Goal: Information Seeking & Learning: Learn about a topic

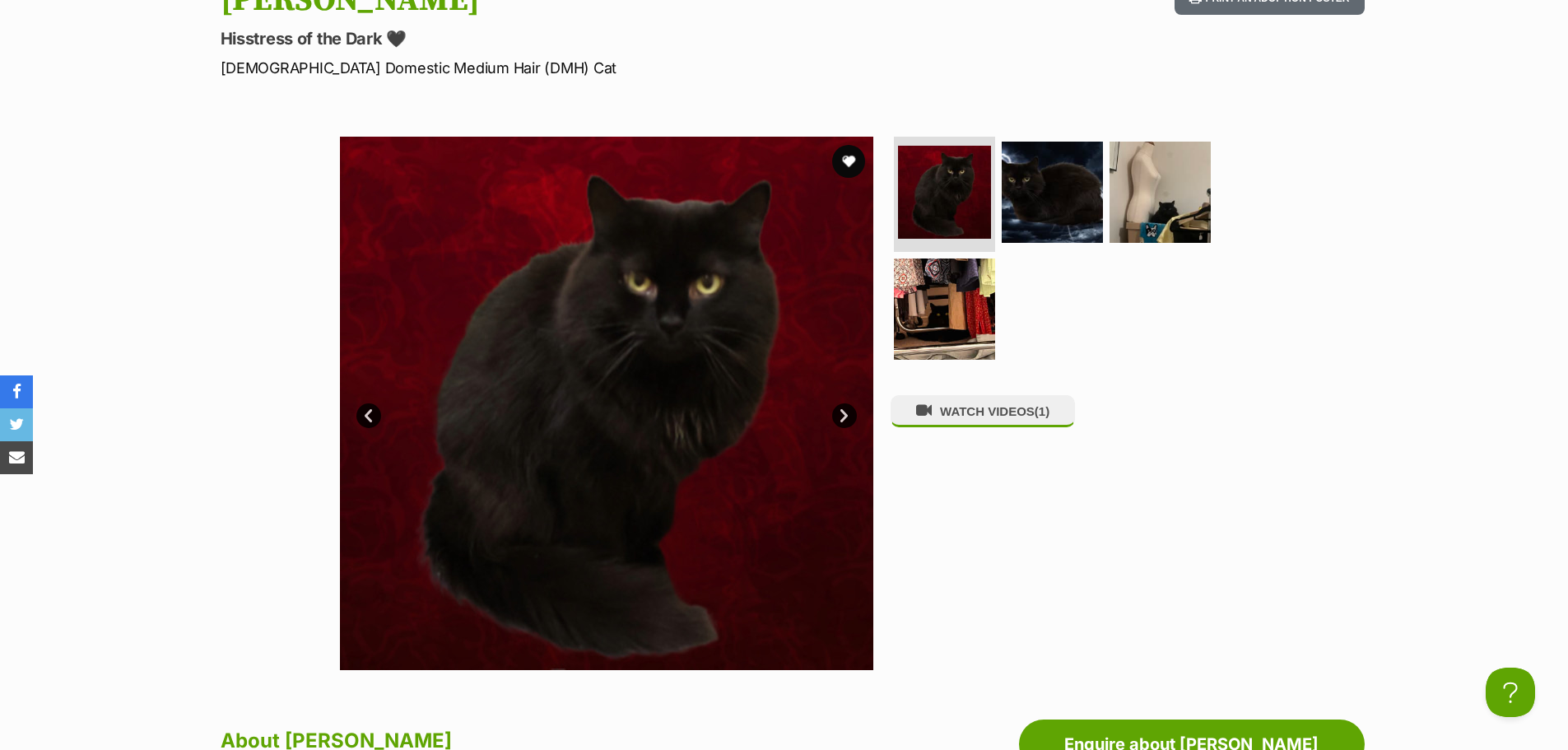
scroll to position [247, 0]
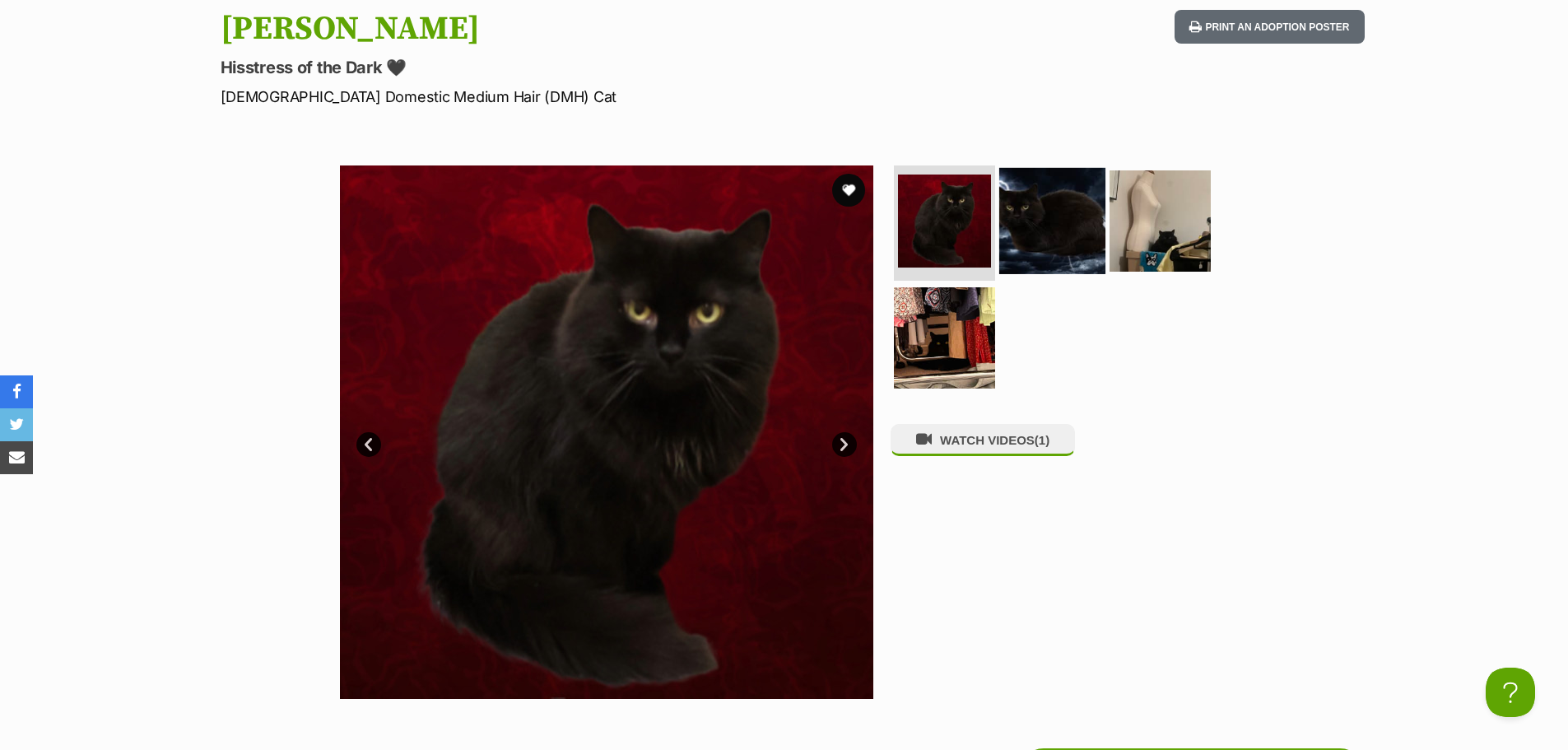
click at [1070, 219] on img at bounding box center [1052, 221] width 106 height 106
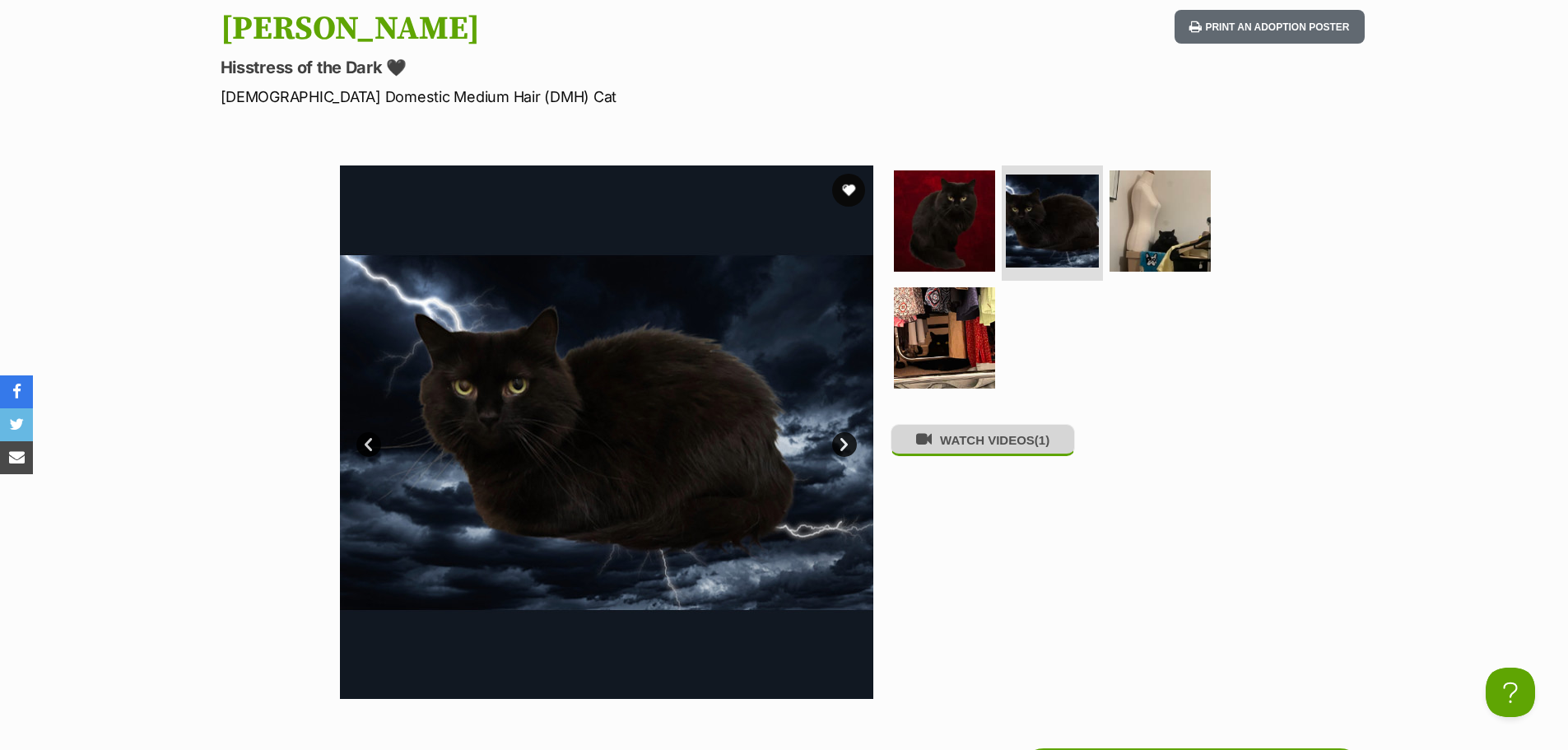
click at [1007, 442] on button "WATCH VIDEOS (1)" at bounding box center [982, 440] width 184 height 32
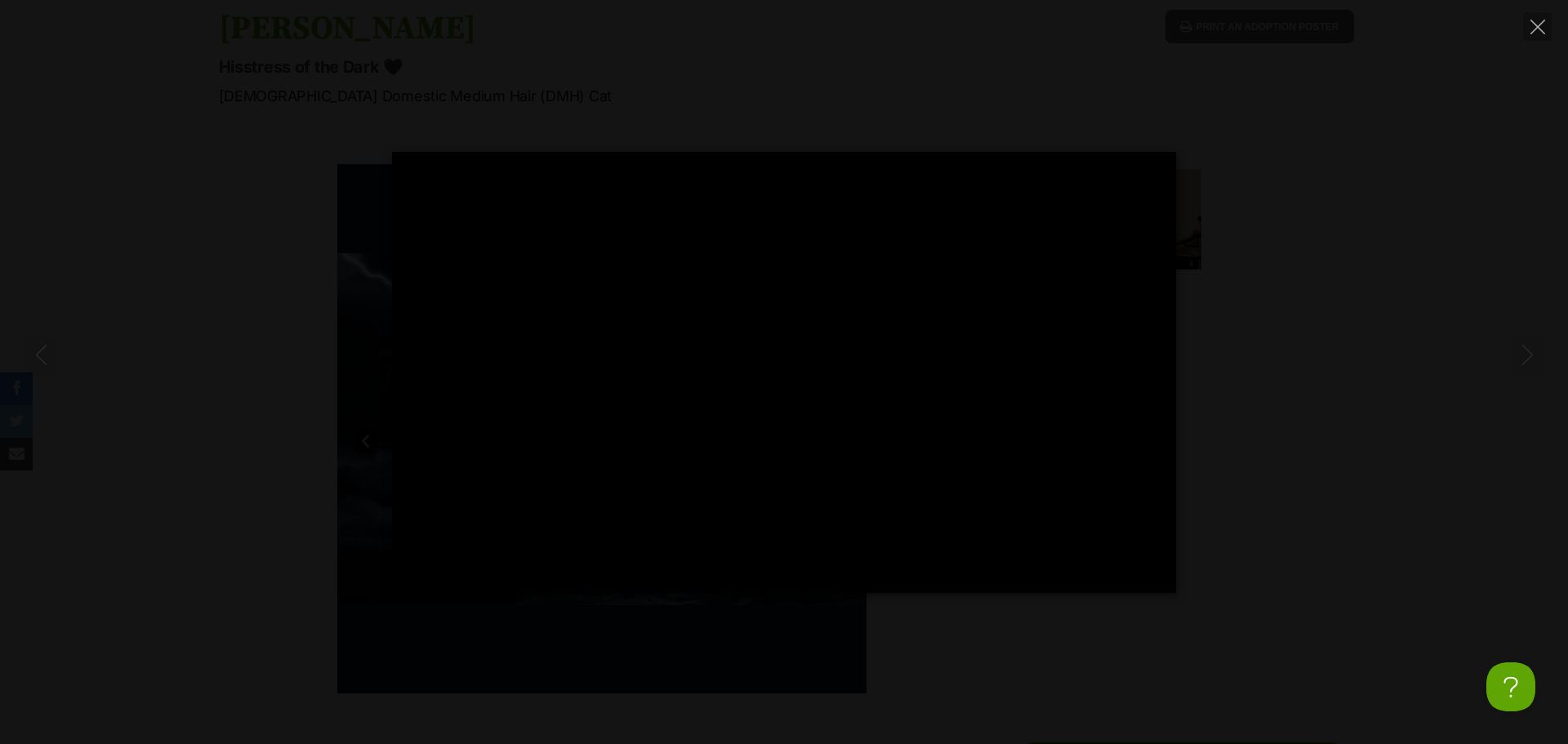
type input "100"
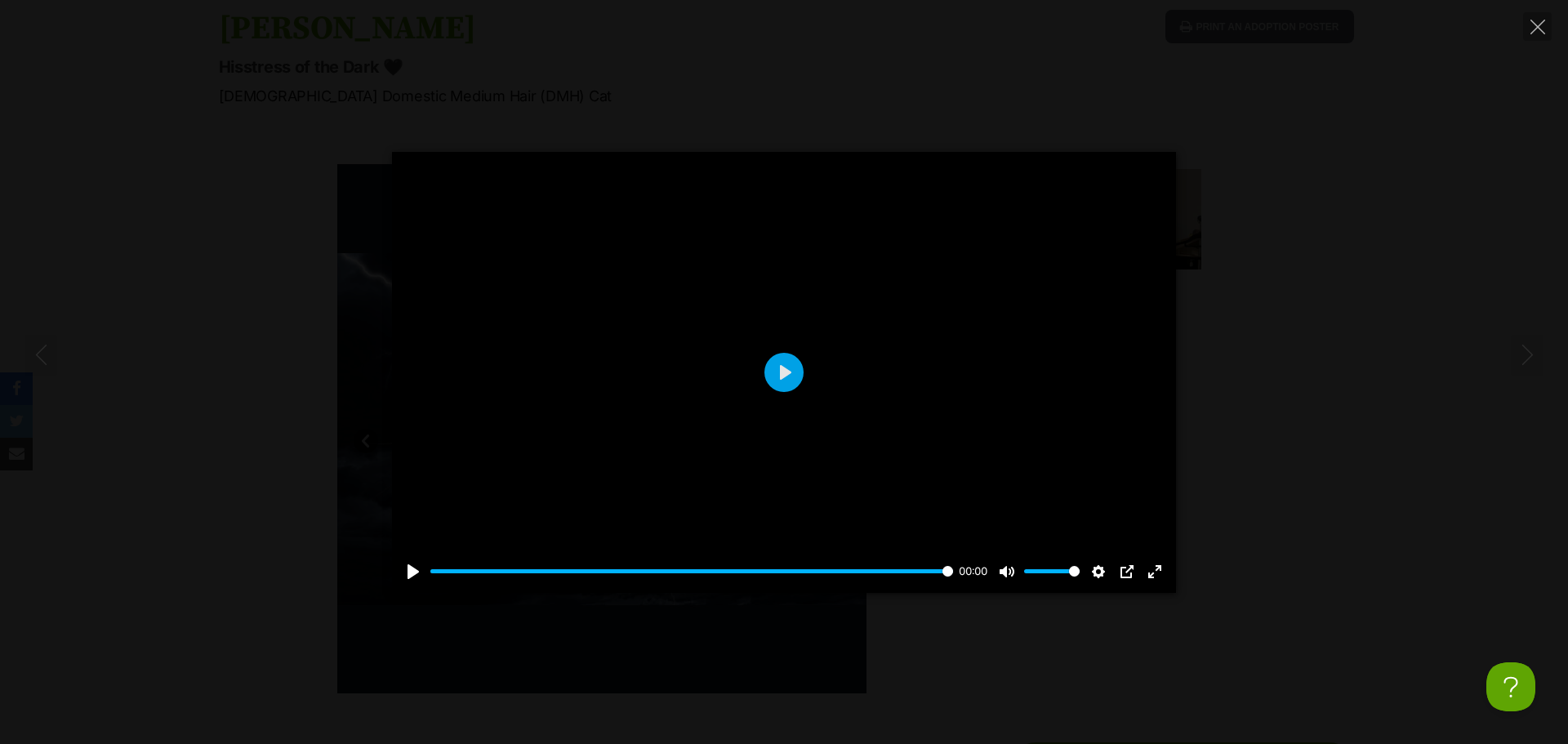
click at [1310, 545] on div "Pause Play % buffered 00:00 00:00 Unmute Mute Disable captions Enable captions …" at bounding box center [784, 372] width 1568 height 441
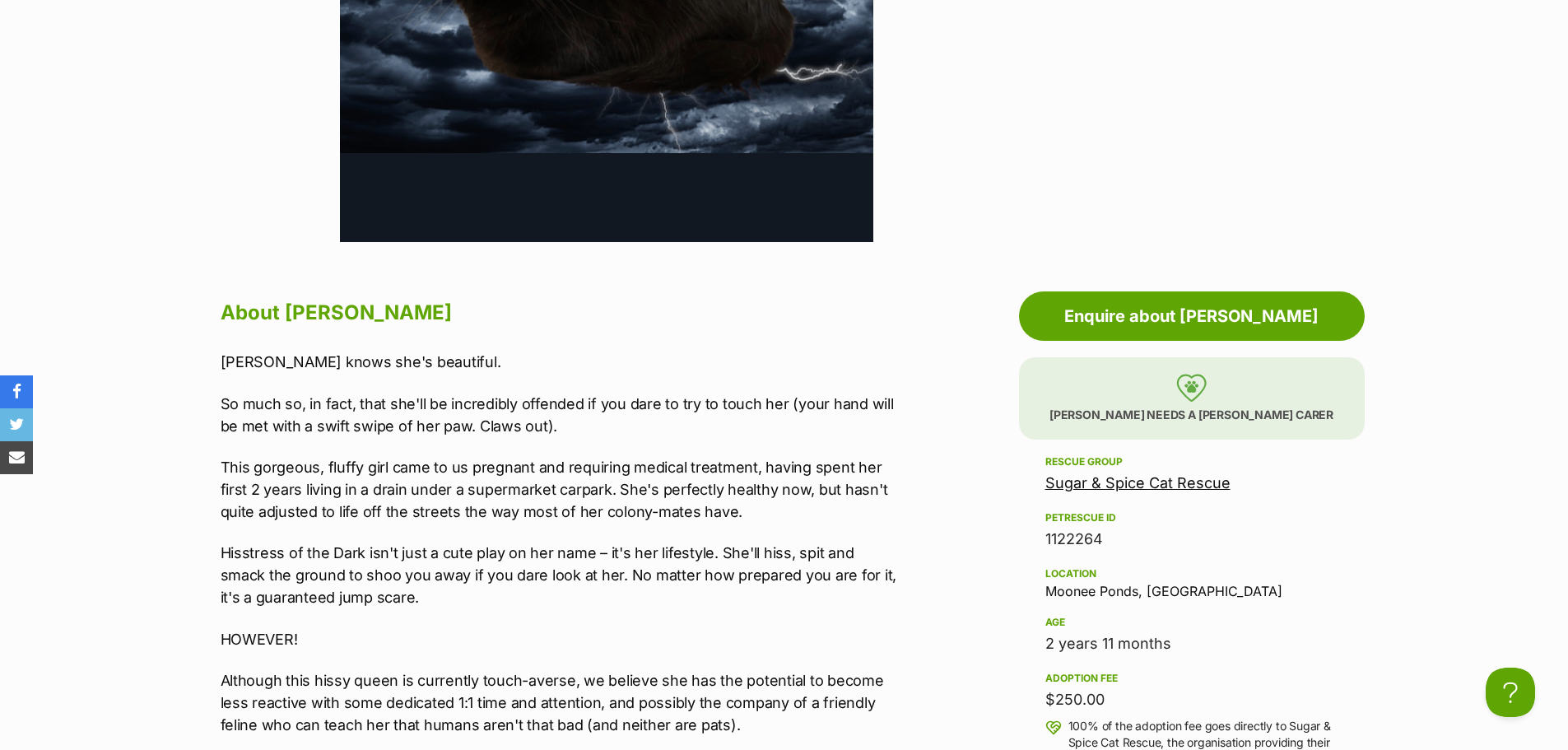
scroll to position [658, 0]
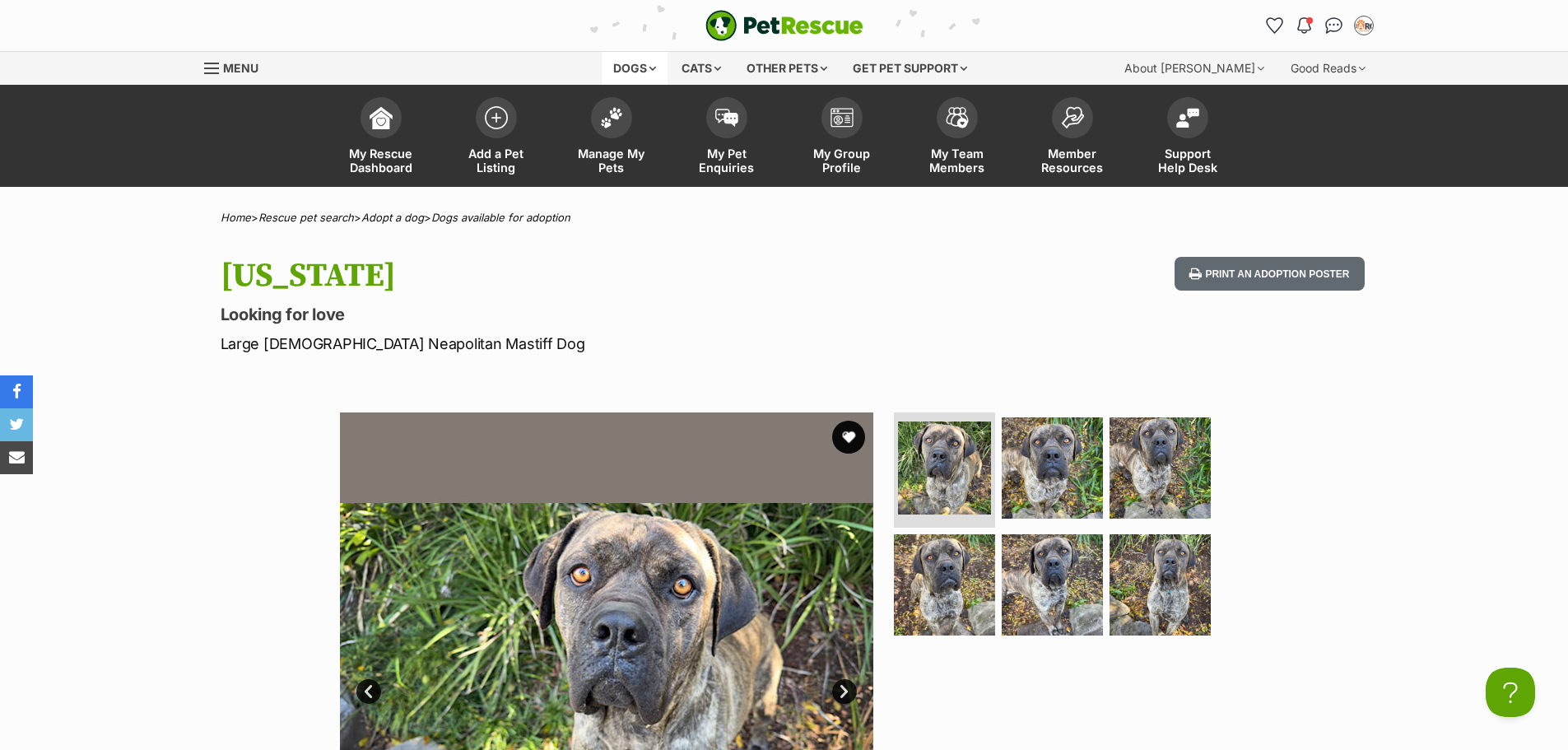
click at [655, 62] on div "Dogs" at bounding box center [634, 68] width 66 height 33
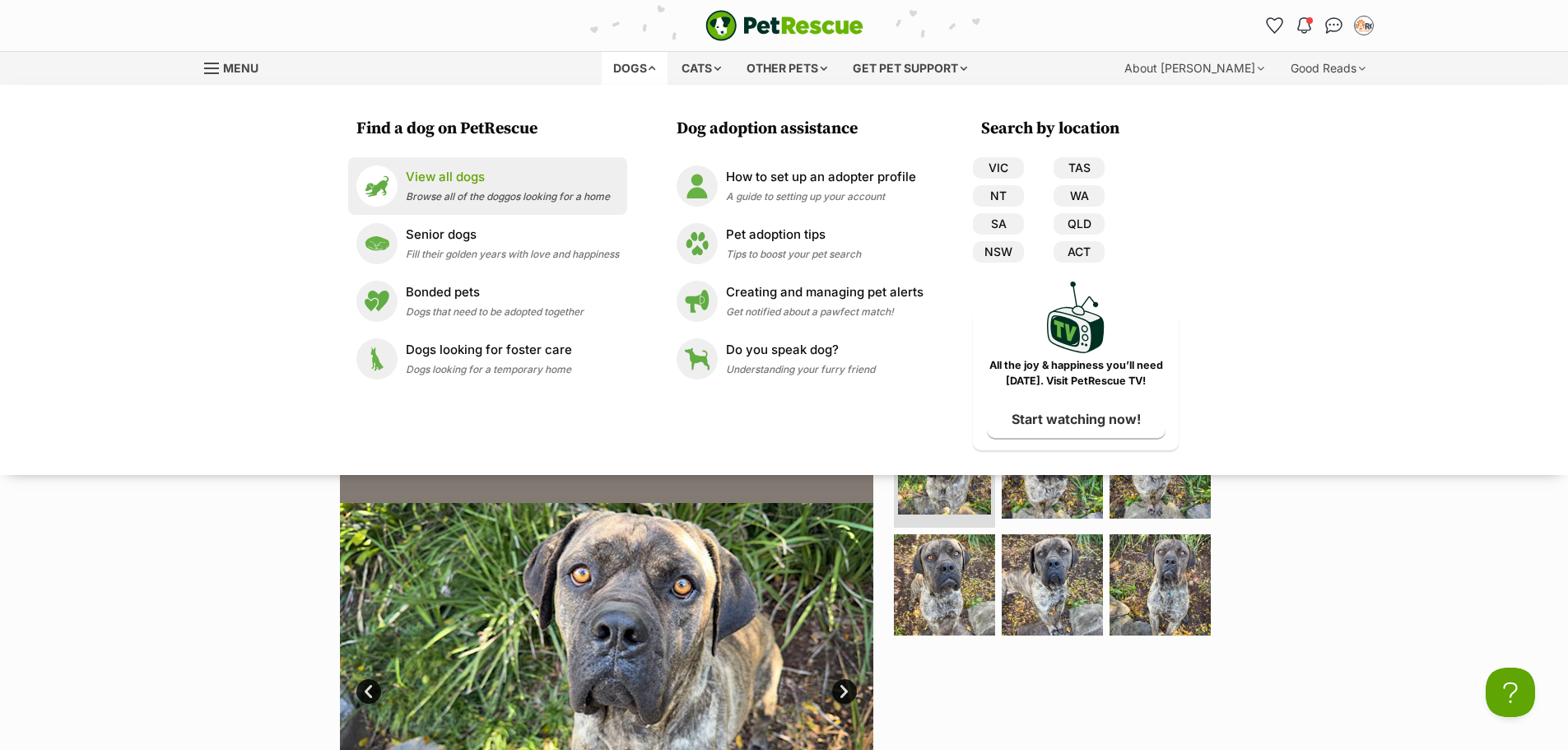
click at [450, 182] on p "View all dogs" at bounding box center [508, 177] width 204 height 19
